Goal: Information Seeking & Learning: Learn about a topic

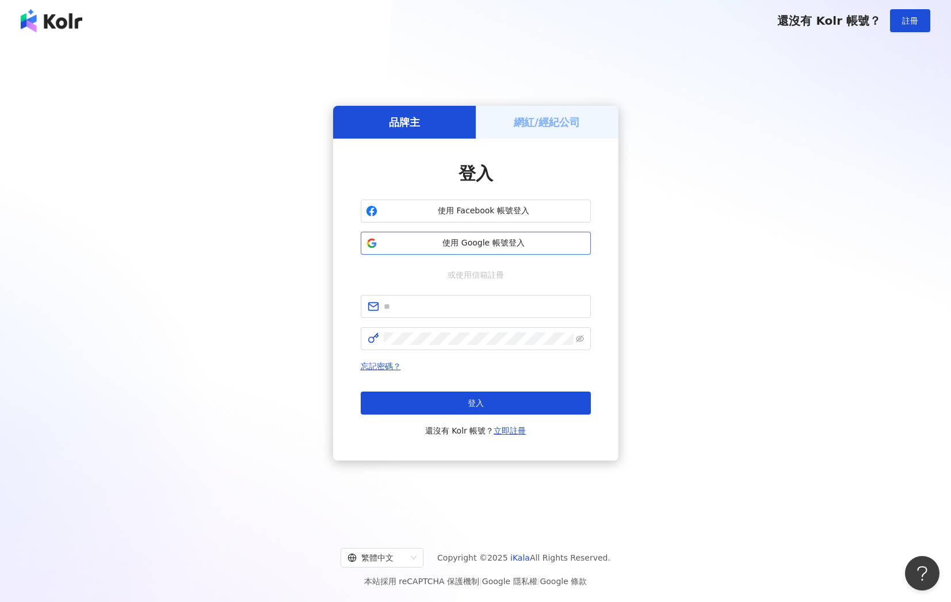
click at [469, 244] on span "使用 Google 帳號登入" at bounding box center [484, 243] width 204 height 12
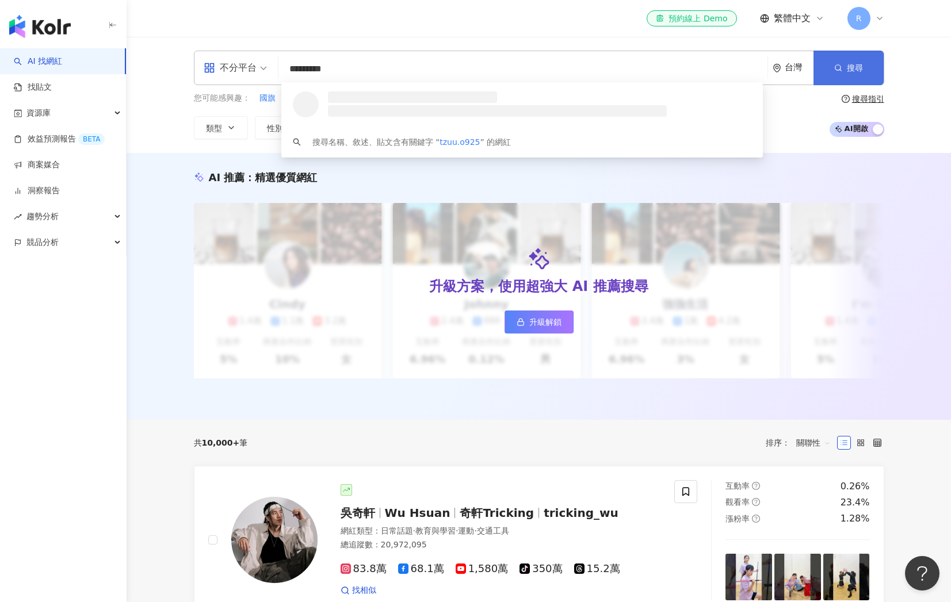
type input "*********"
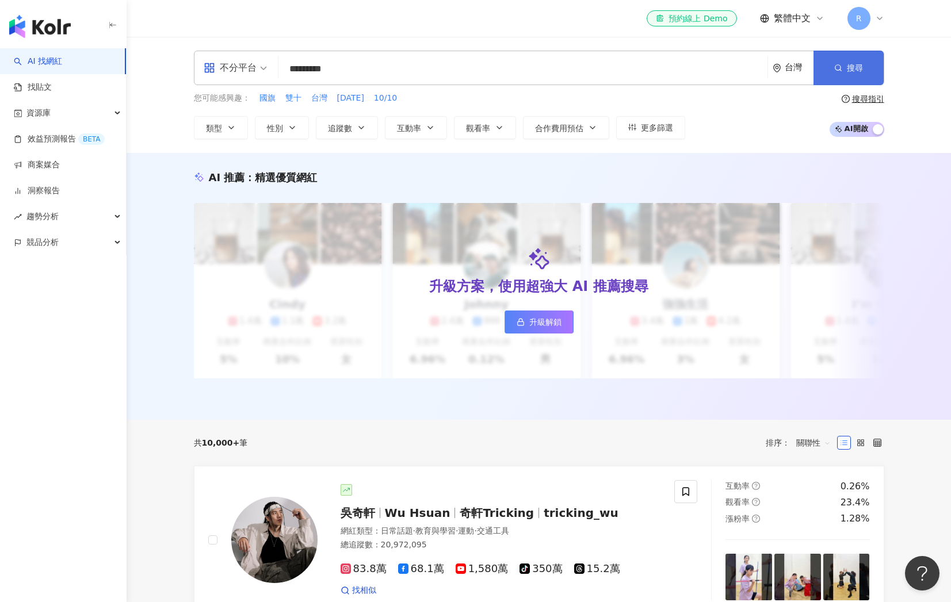
click at [822, 64] on button "搜尋" at bounding box center [848, 68] width 70 height 35
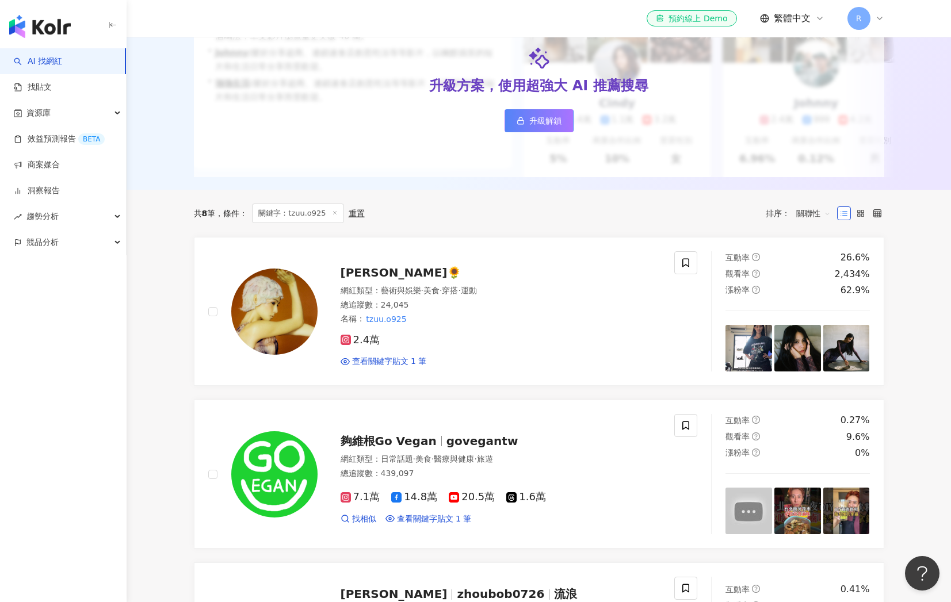
scroll to position [213, 0]
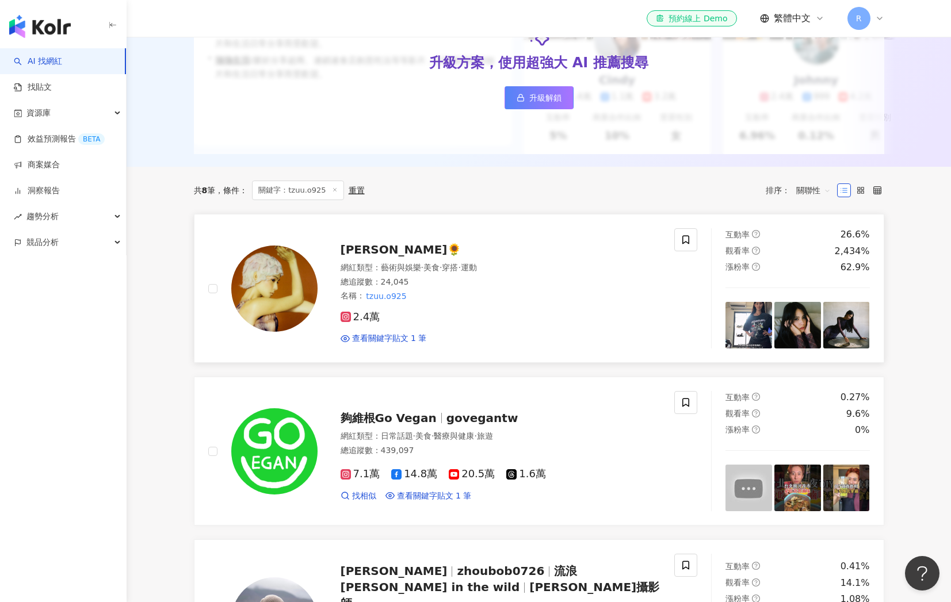
click at [428, 269] on span "美食" at bounding box center [431, 267] width 16 height 9
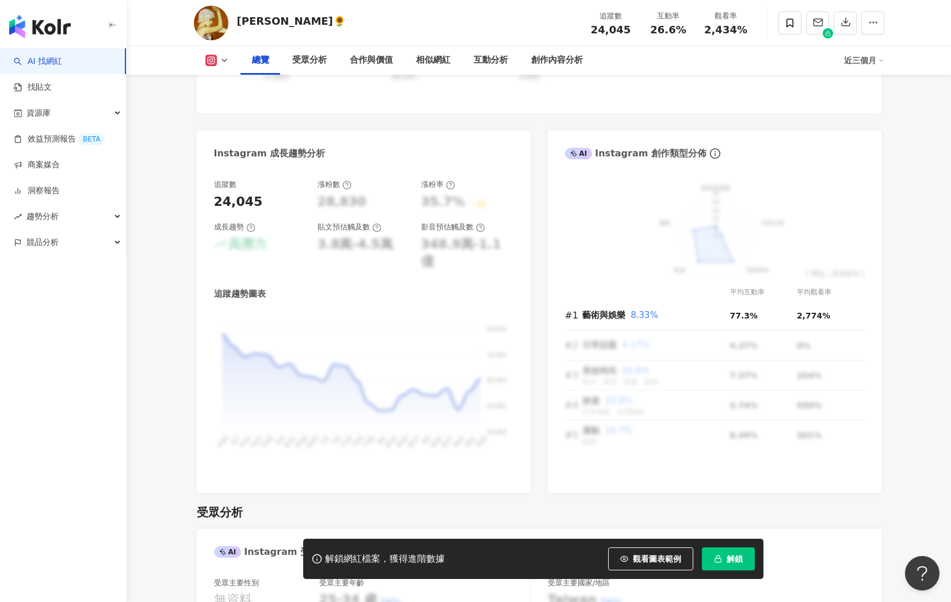
scroll to position [495, 0]
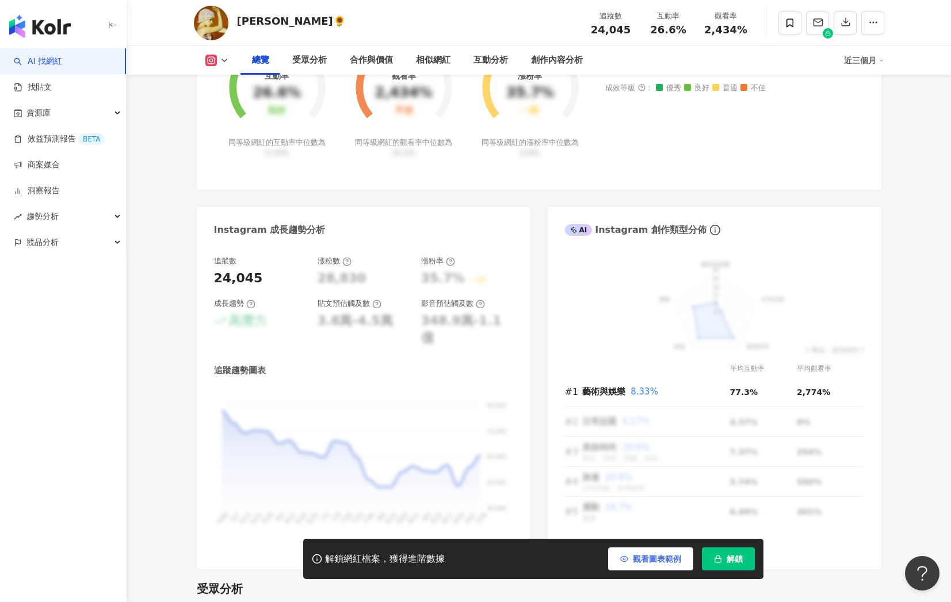
click at [670, 552] on button "觀看圖表範例" at bounding box center [650, 558] width 85 height 23
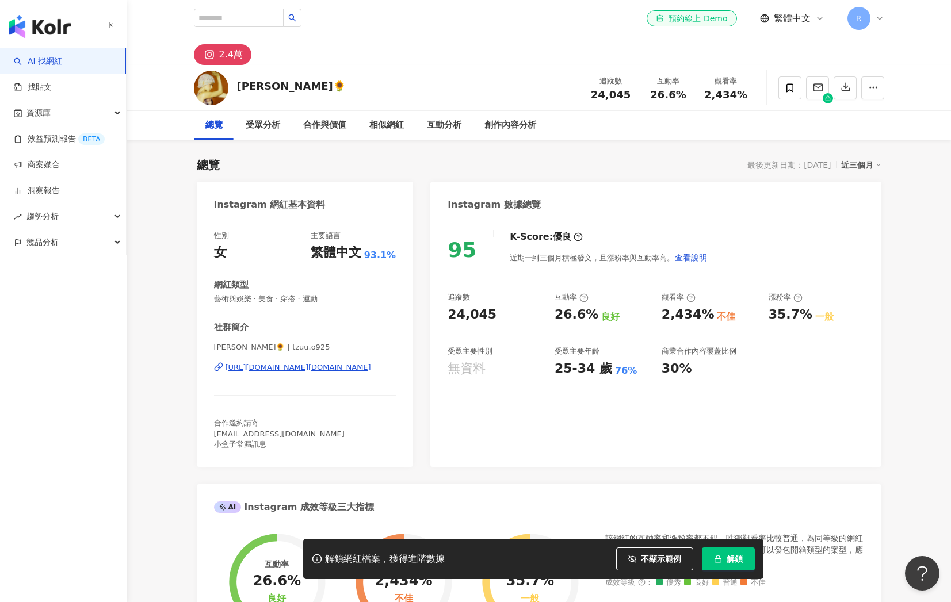
scroll to position [0, 0]
